Goal: Task Accomplishment & Management: Manage account settings

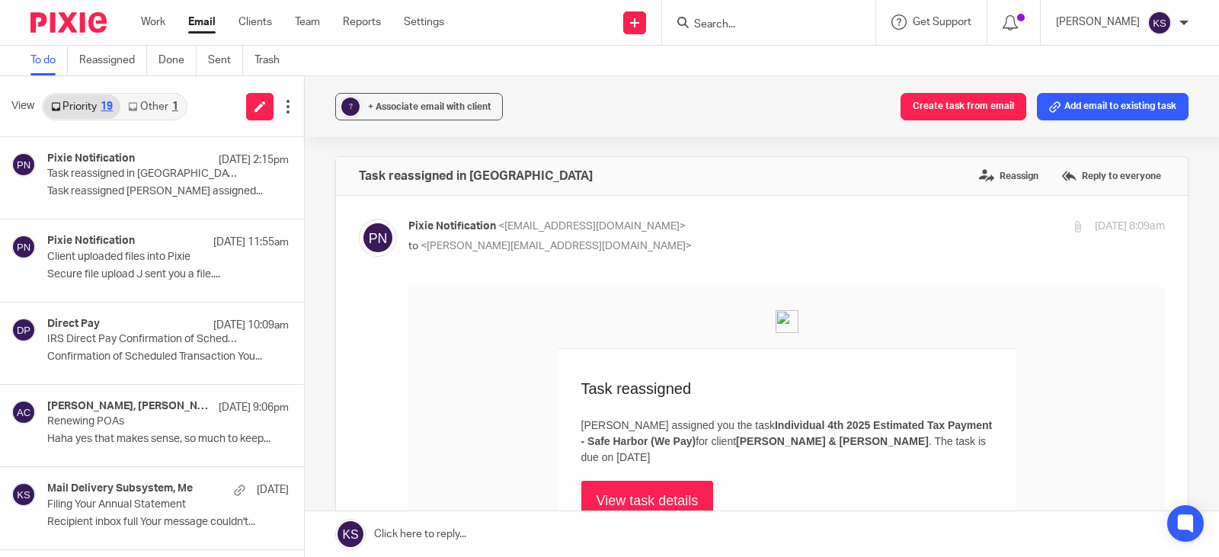
scroll to position [457, 0]
click at [747, 23] on input "Search" at bounding box center [761, 25] width 137 height 14
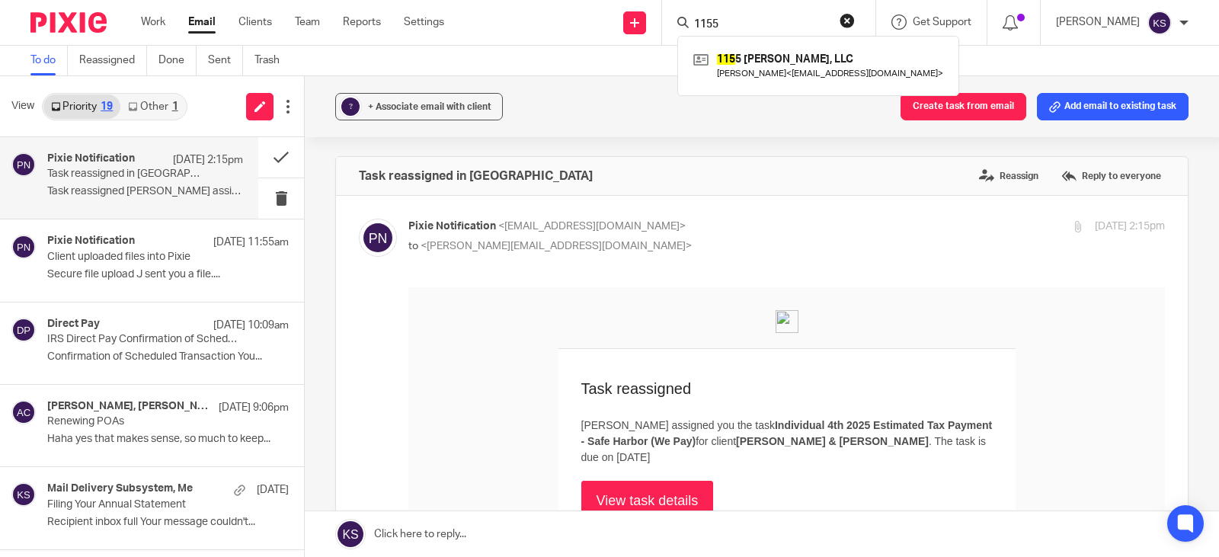
type input "1155"
click button "submit" at bounding box center [0, 0] width 0 height 0
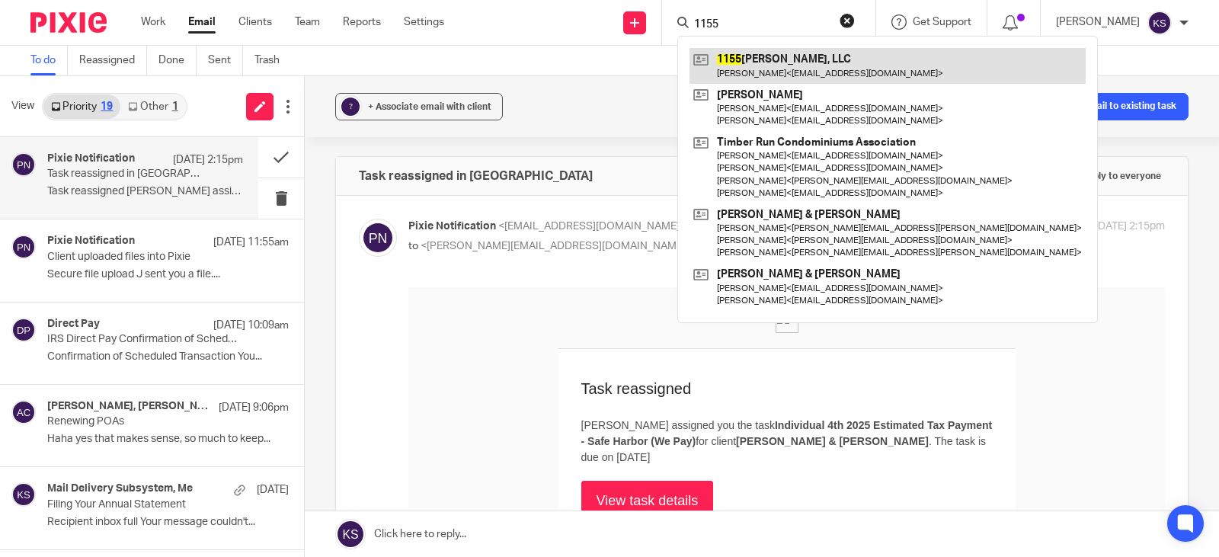
click at [770, 59] on link at bounding box center [888, 65] width 396 height 35
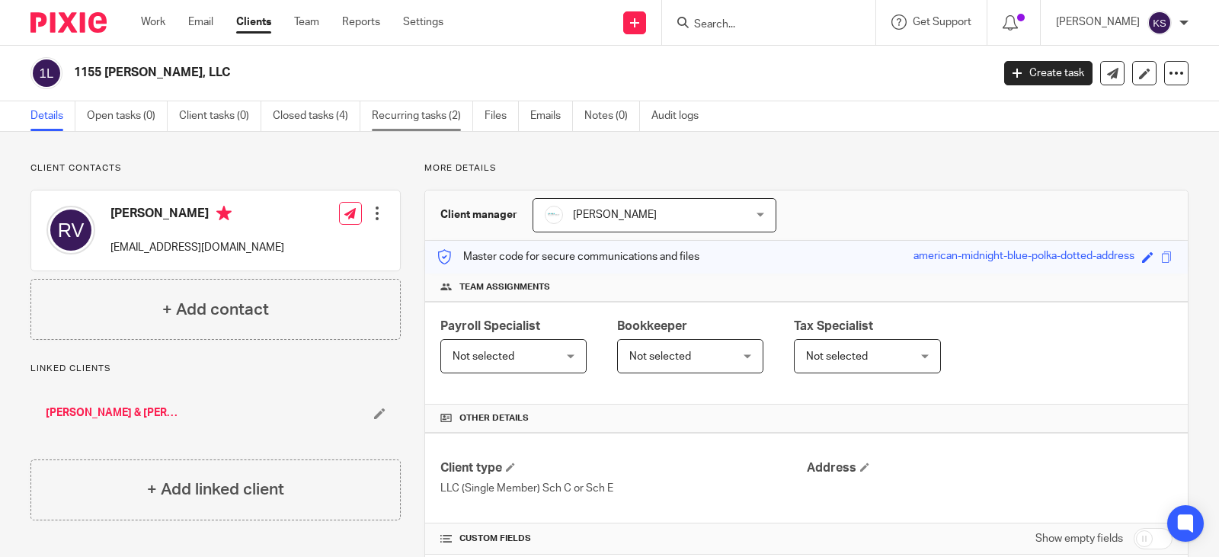
click at [415, 114] on link "Recurring tasks (2)" at bounding box center [422, 116] width 101 height 30
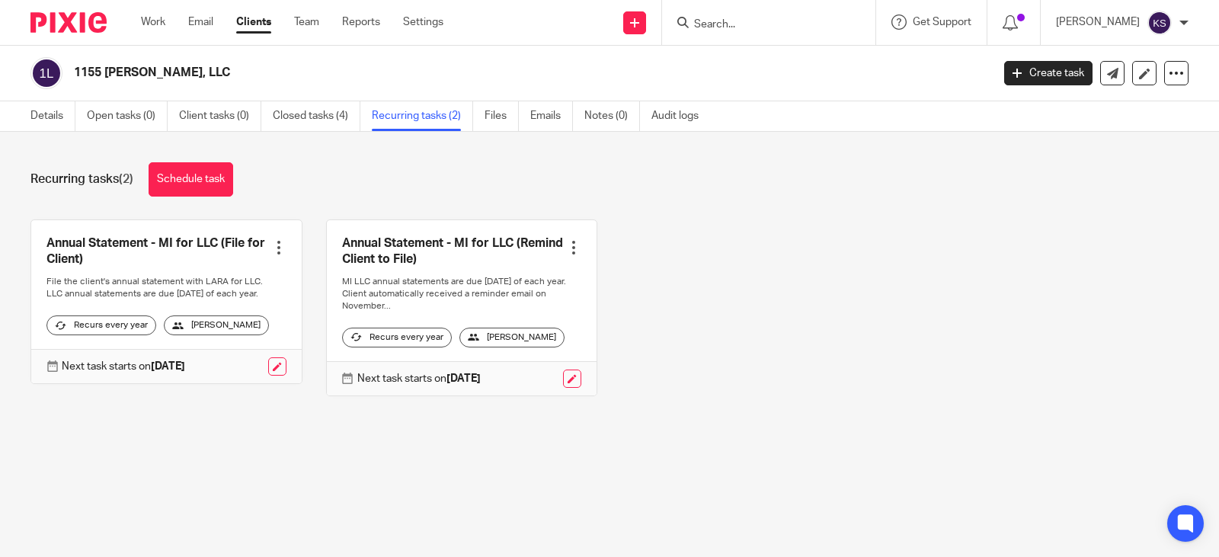
click at [271, 245] on div at bounding box center [278, 247] width 15 height 15
click at [206, 341] on span "Cancel schedule" at bounding box center [217, 344] width 80 height 11
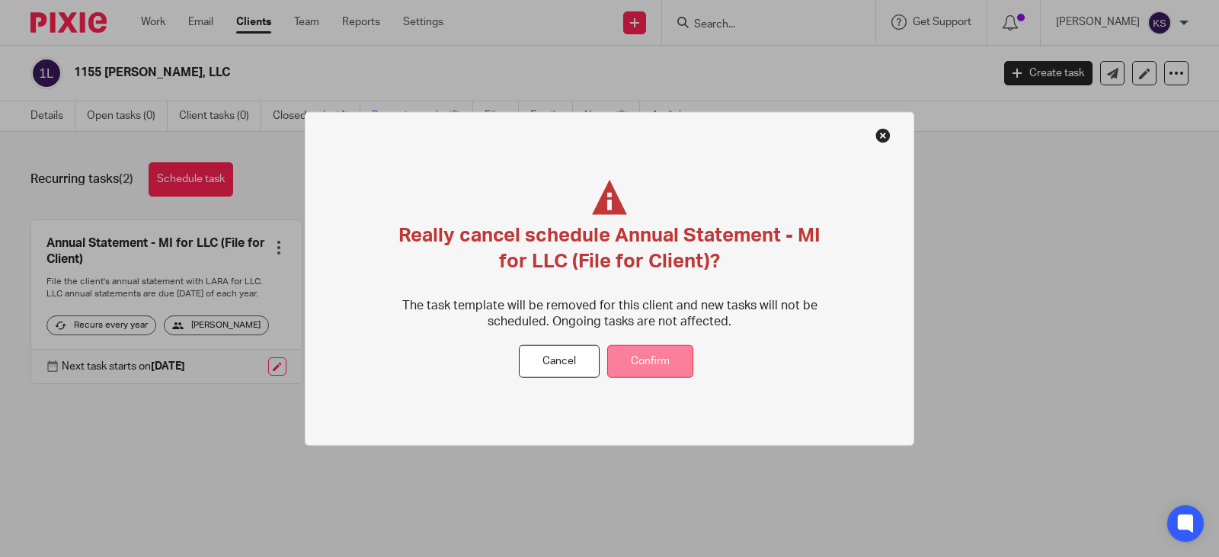
click at [642, 361] on button "Confirm" at bounding box center [650, 361] width 86 height 33
